Goal: Information Seeking & Learning: Learn about a topic

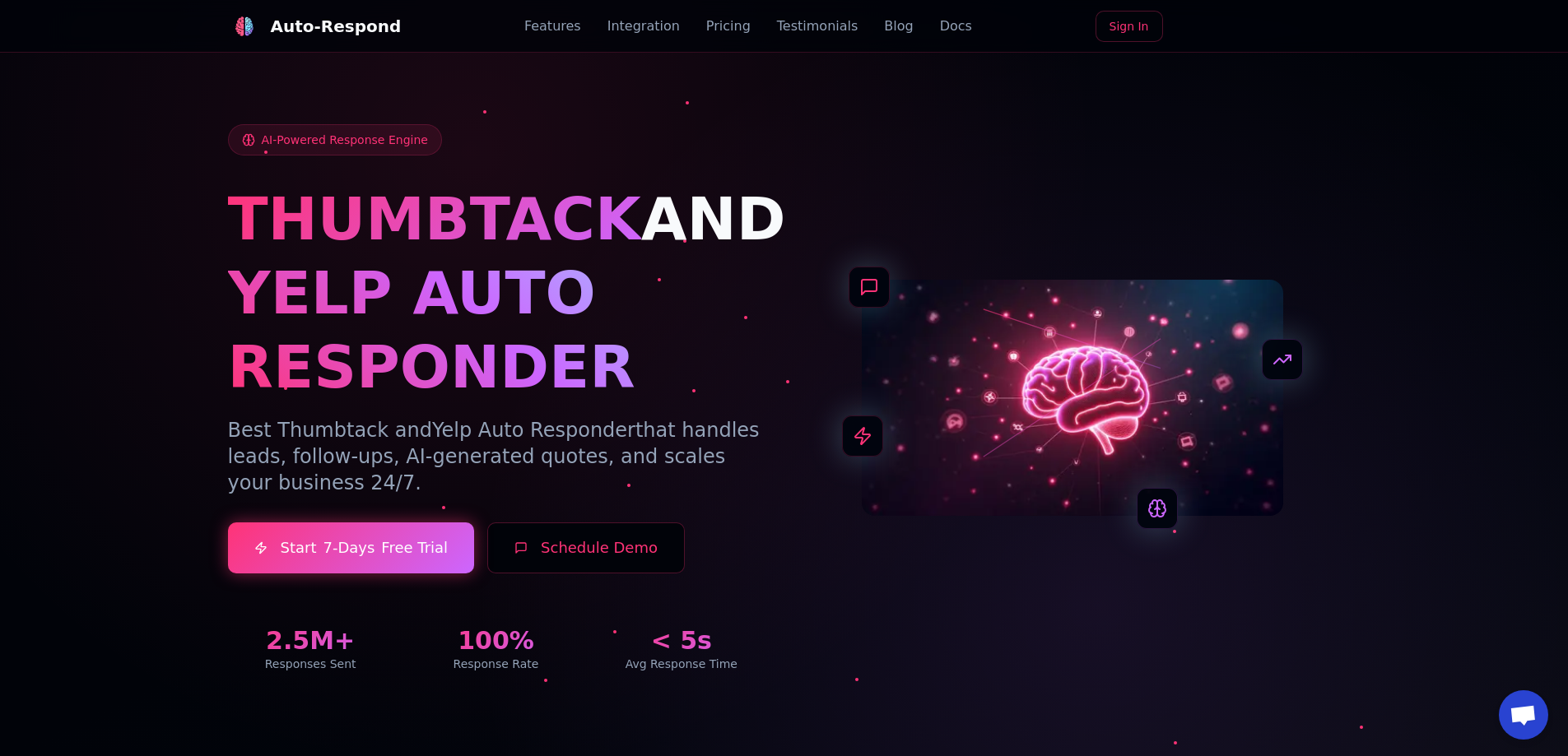
drag, startPoint x: 1115, startPoint y: 480, endPoint x: 1114, endPoint y: 203, distance: 277.0
click at [663, 29] on link "Integration" at bounding box center [644, 26] width 72 height 19
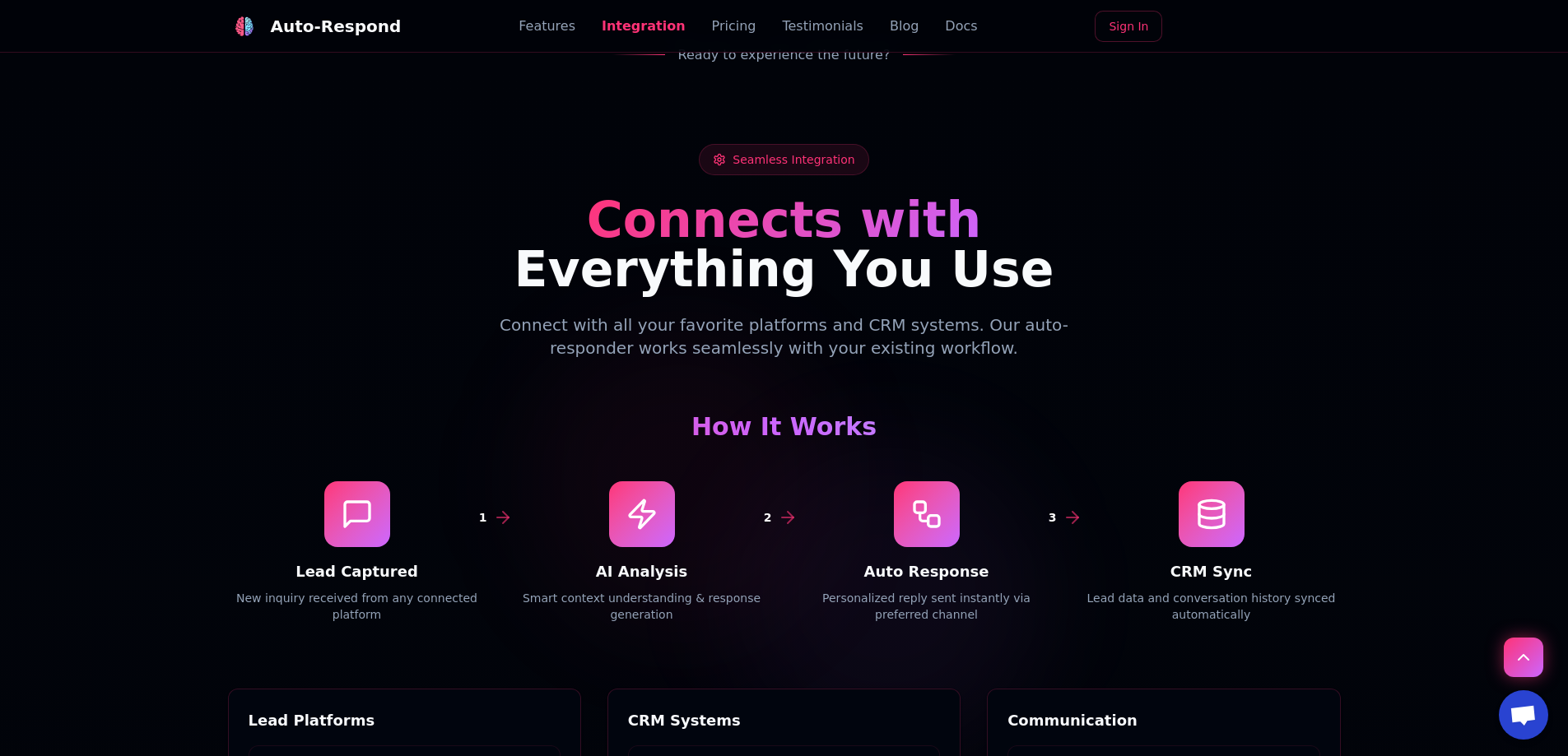
click at [890, 26] on link "Blog" at bounding box center [904, 26] width 29 height 19
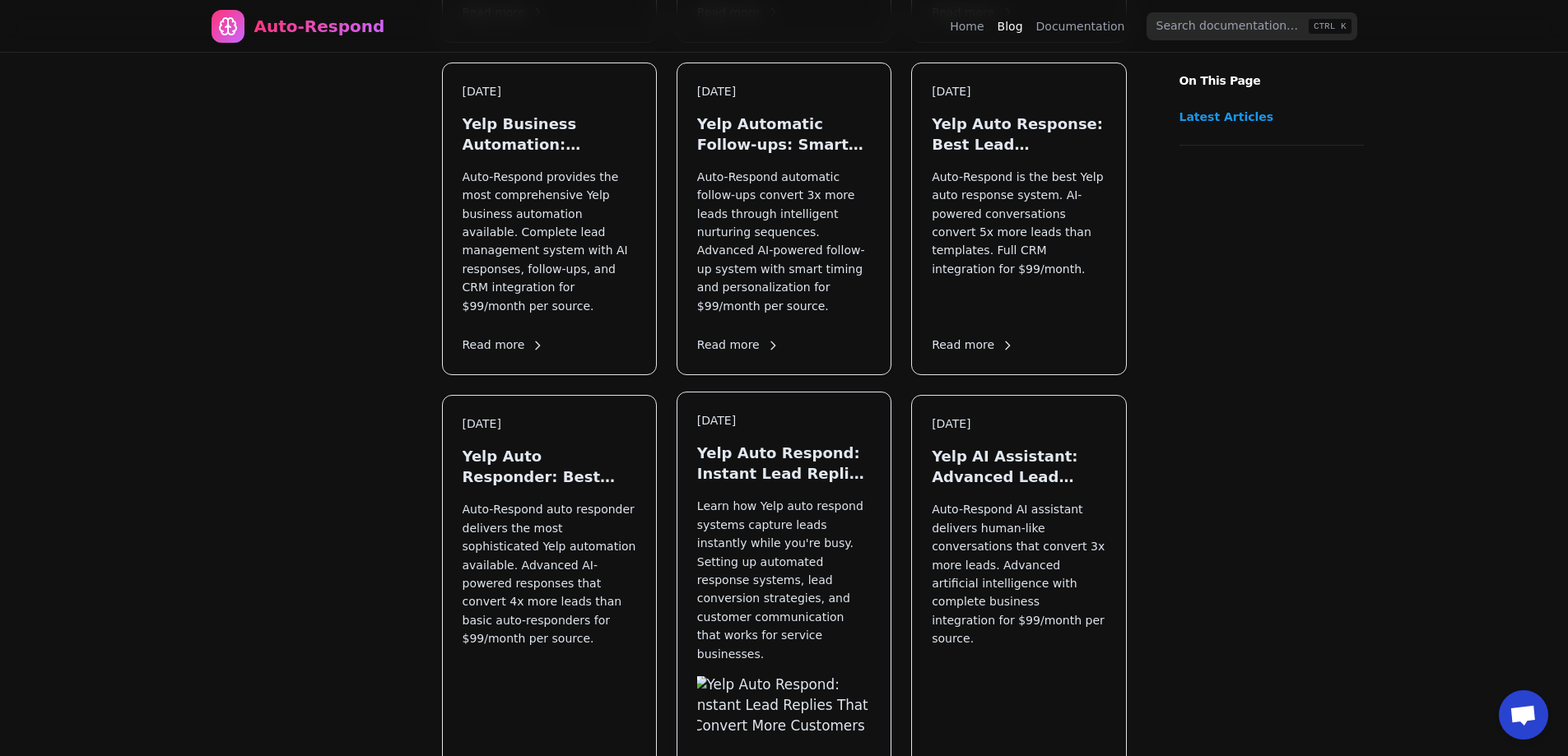
scroll to position [823, 0]
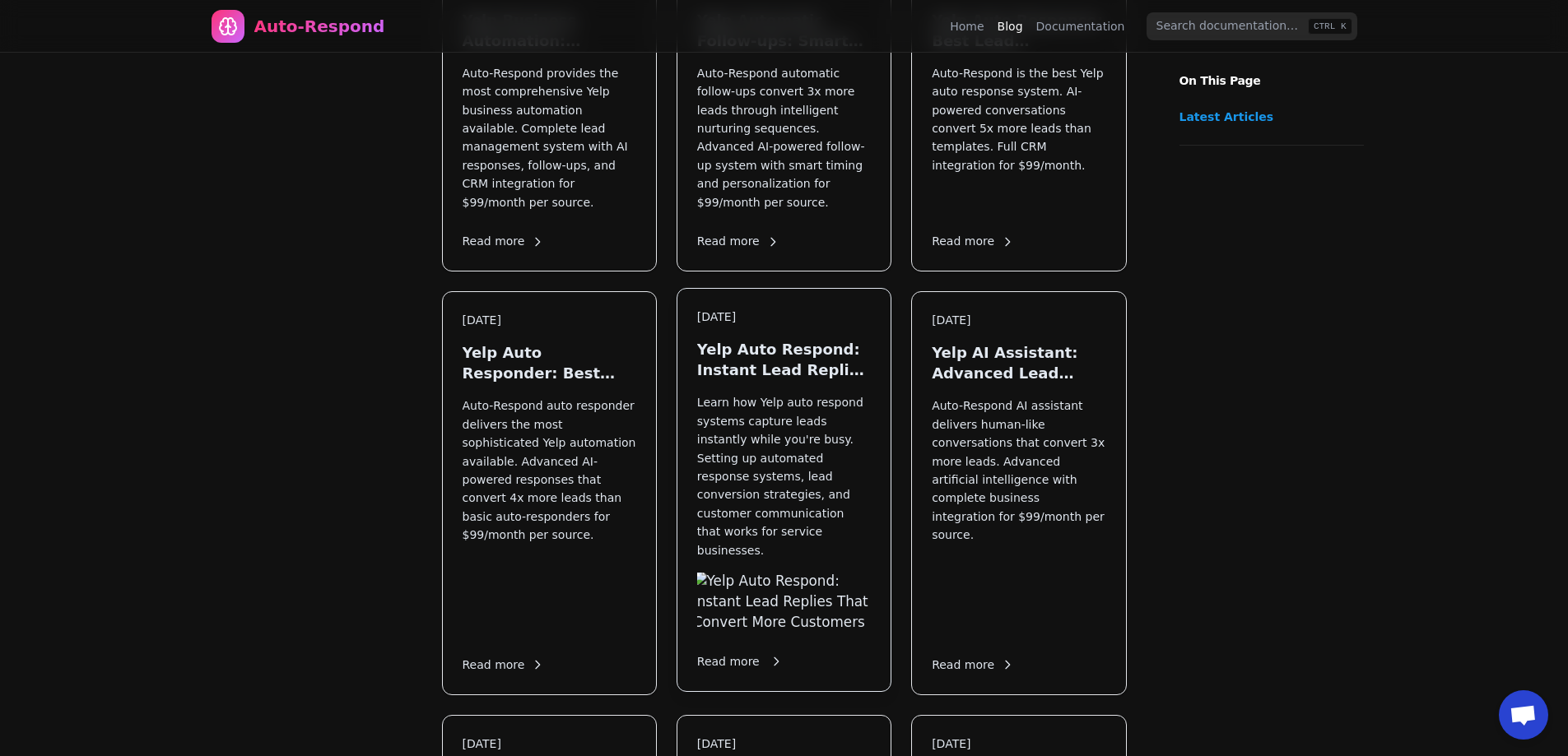
click at [830, 393] on p "Learn how Yelp auto respond systems capture leads instantly while you're busy. …" at bounding box center [784, 476] width 173 height 166
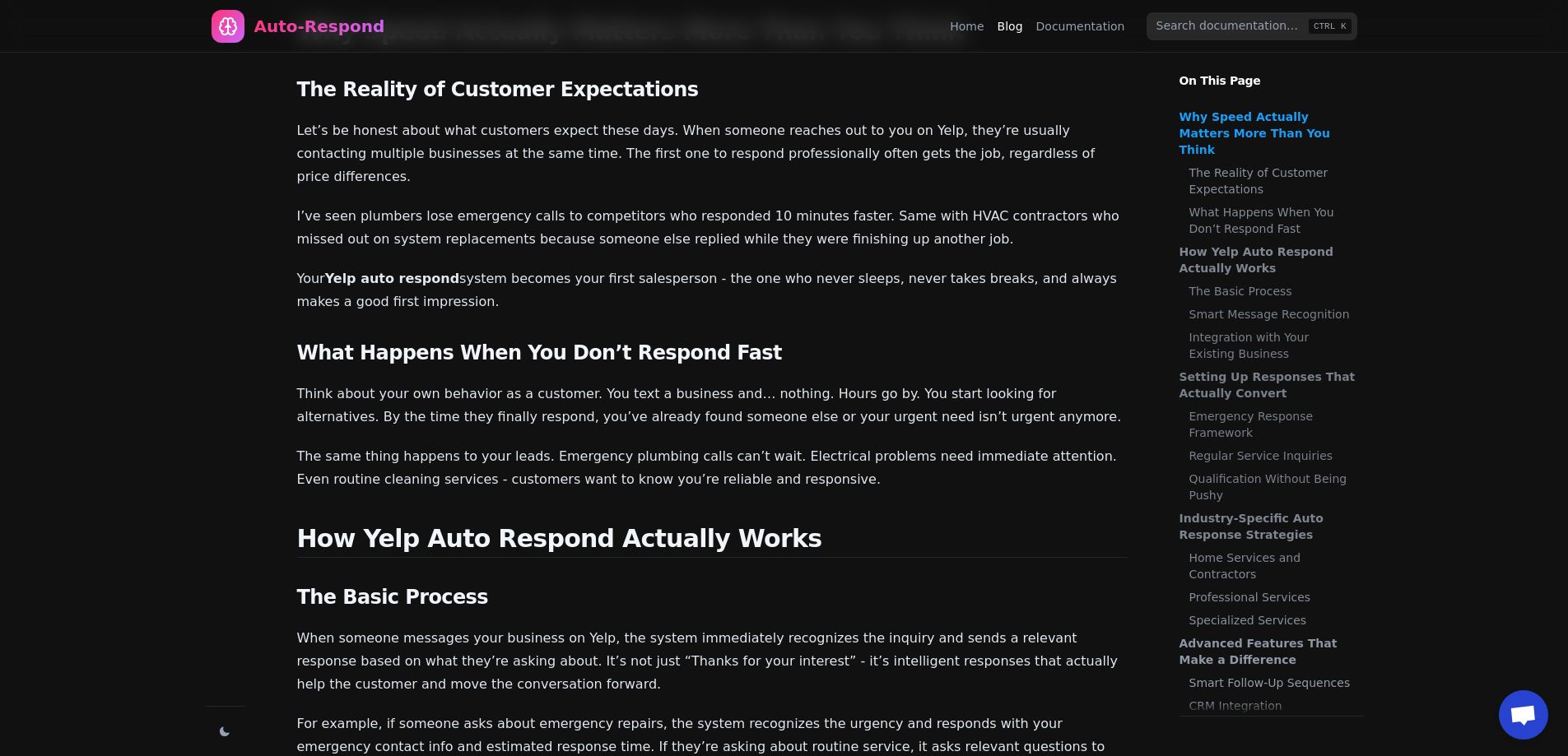
scroll to position [164, 0]
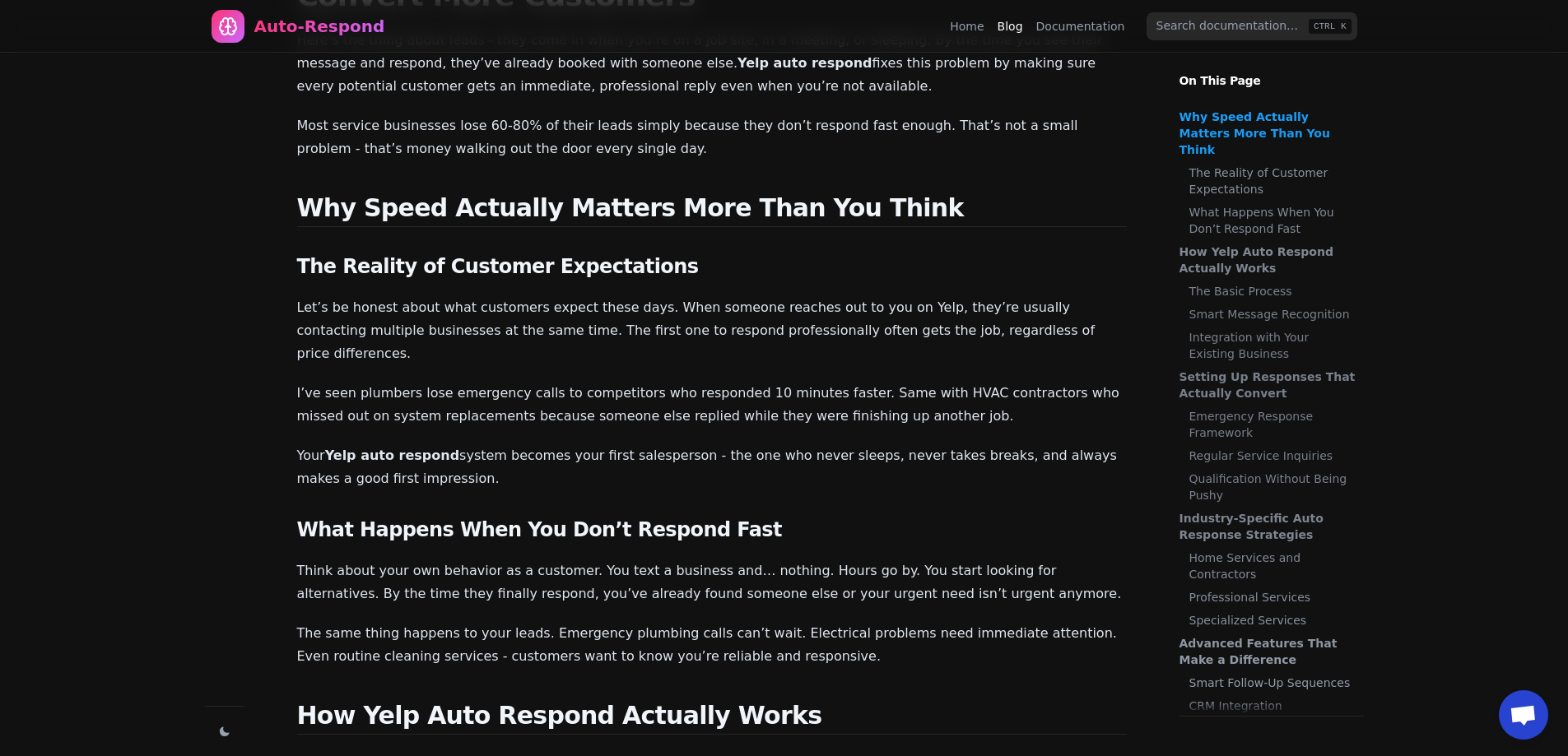
click at [1062, 30] on link "Documentation" at bounding box center [1080, 26] width 89 height 17
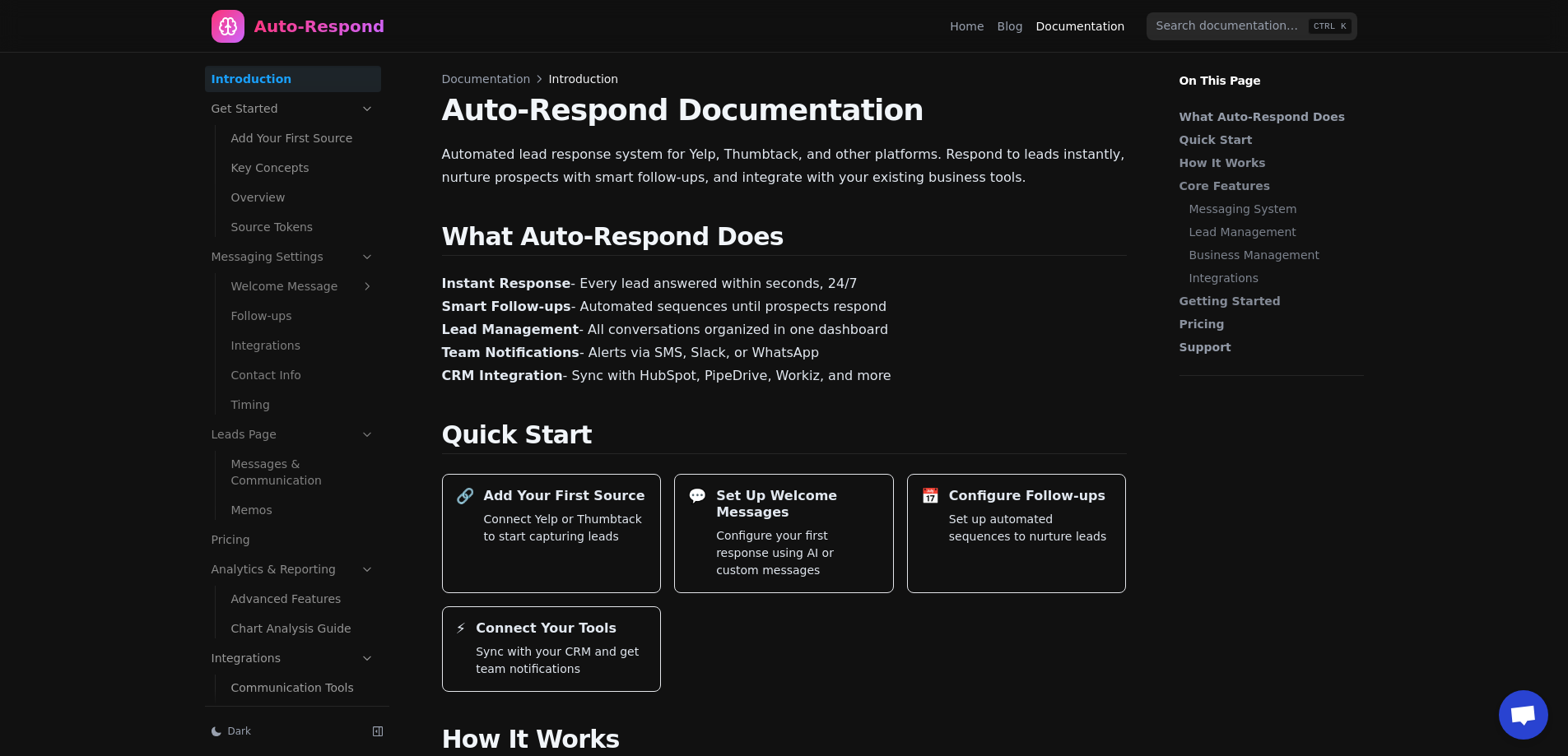
click at [269, 331] on ul "Welcome Message Delay Predefined Messages AI Assistant Follow-ups Integrations …" at bounding box center [297, 344] width 166 height 148
click at [267, 321] on link "Follow-ups" at bounding box center [303, 316] width 157 height 26
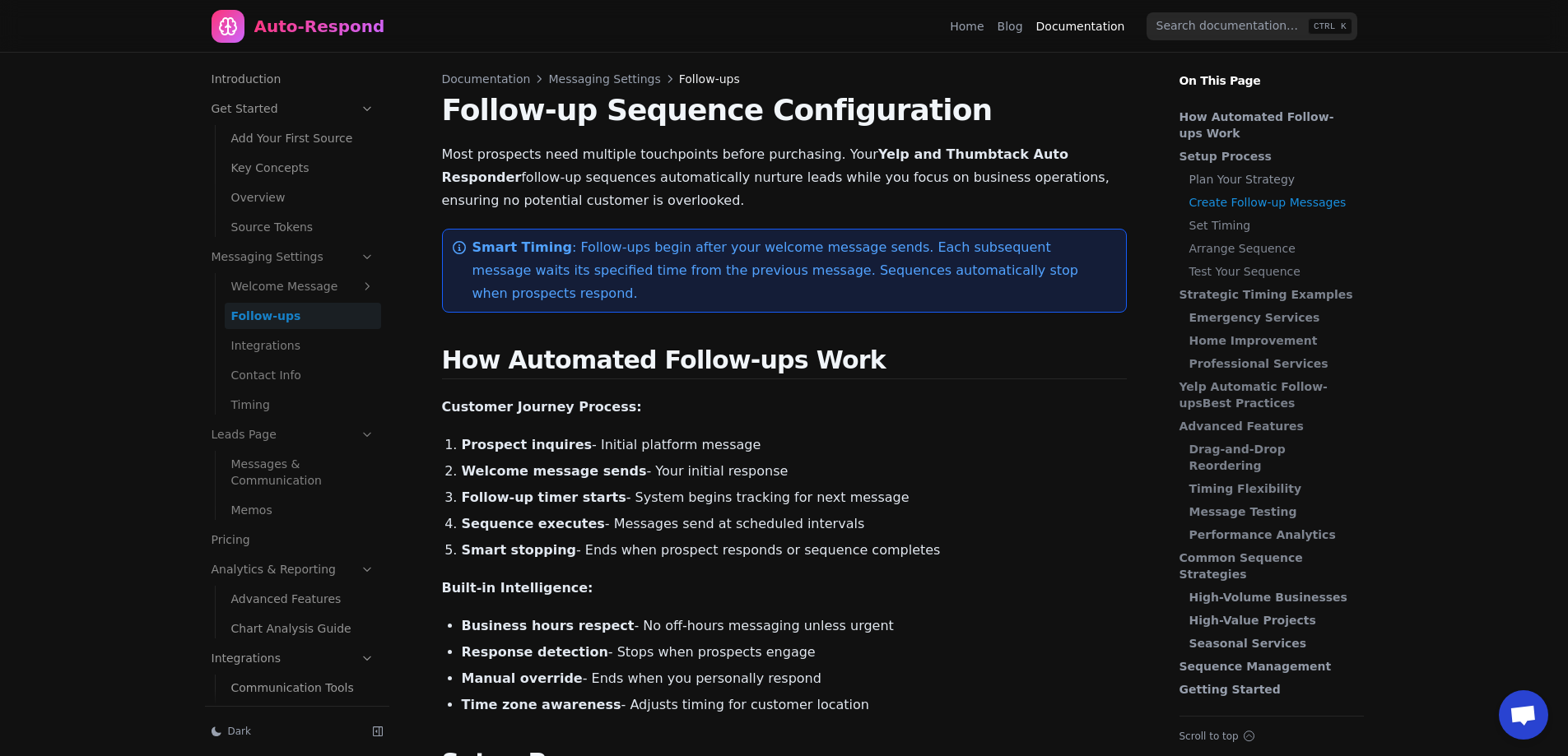
drag, startPoint x: 600, startPoint y: 462, endPoint x: 597, endPoint y: 42, distance: 420.0
click at [1023, 25] on link "Blog" at bounding box center [1010, 26] width 26 height 17
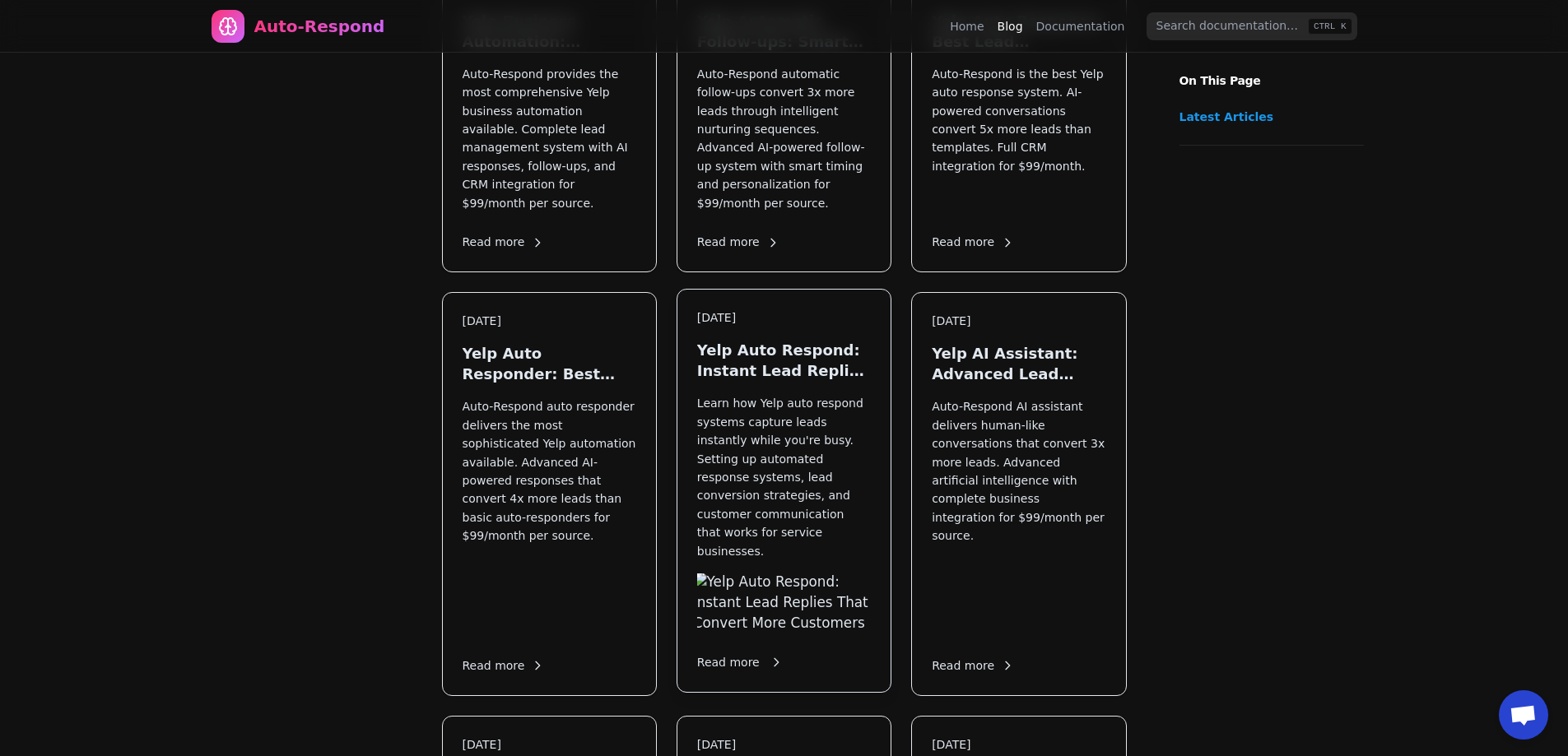
scroll to position [987, 0]
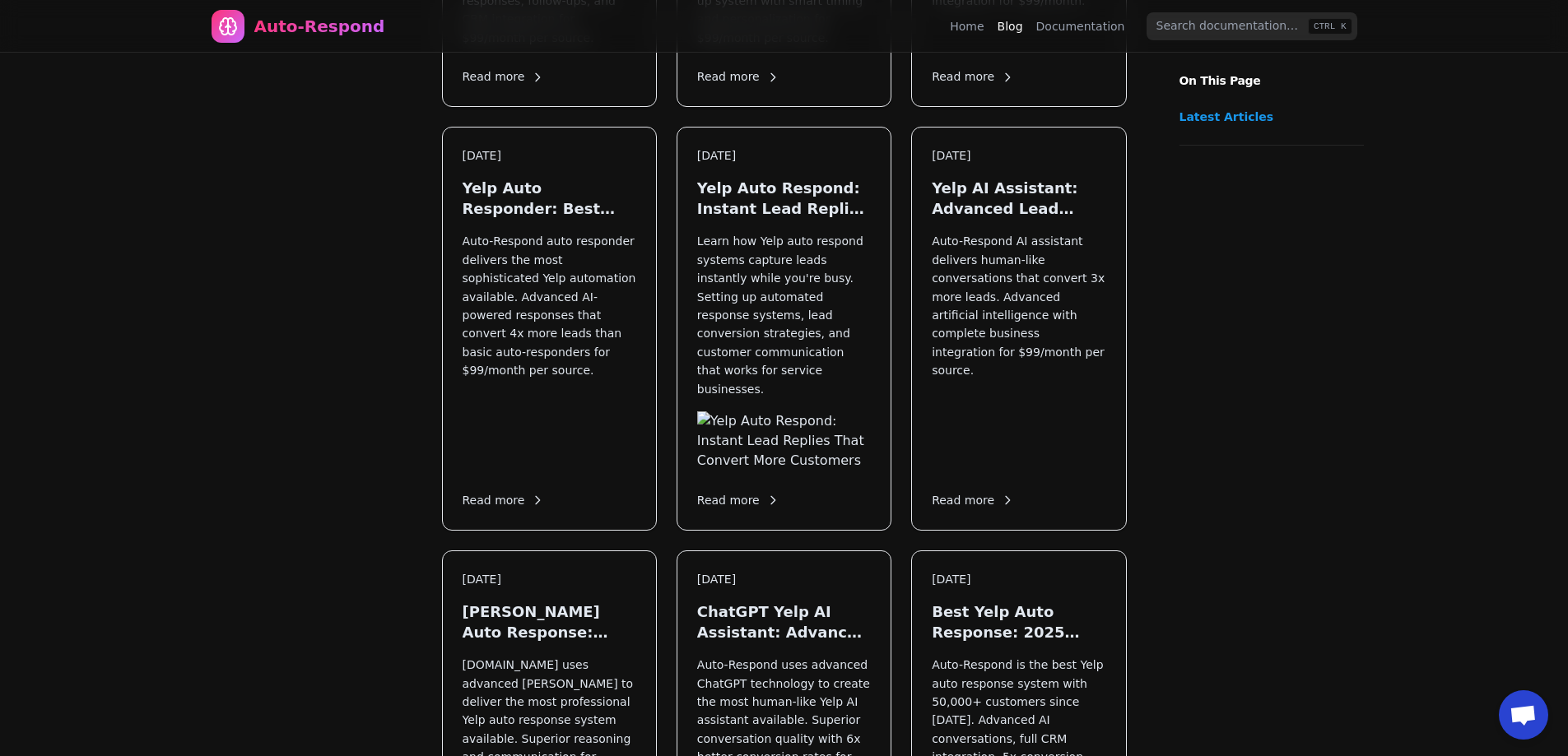
click at [1075, 33] on link "Documentation" at bounding box center [1080, 26] width 89 height 17
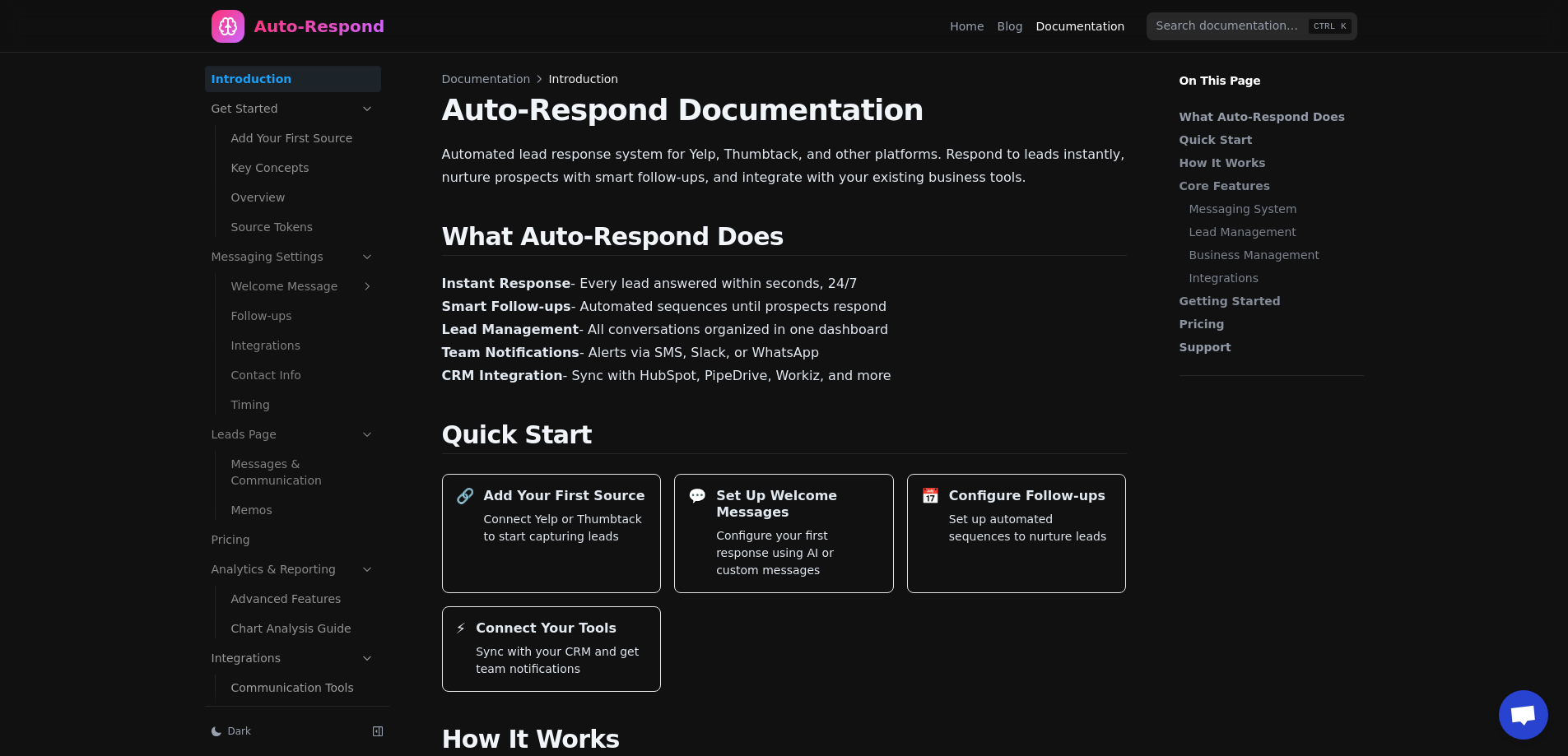
click at [967, 25] on link "Home" at bounding box center [966, 26] width 33 height 17
